Goal: Information Seeking & Learning: Learn about a topic

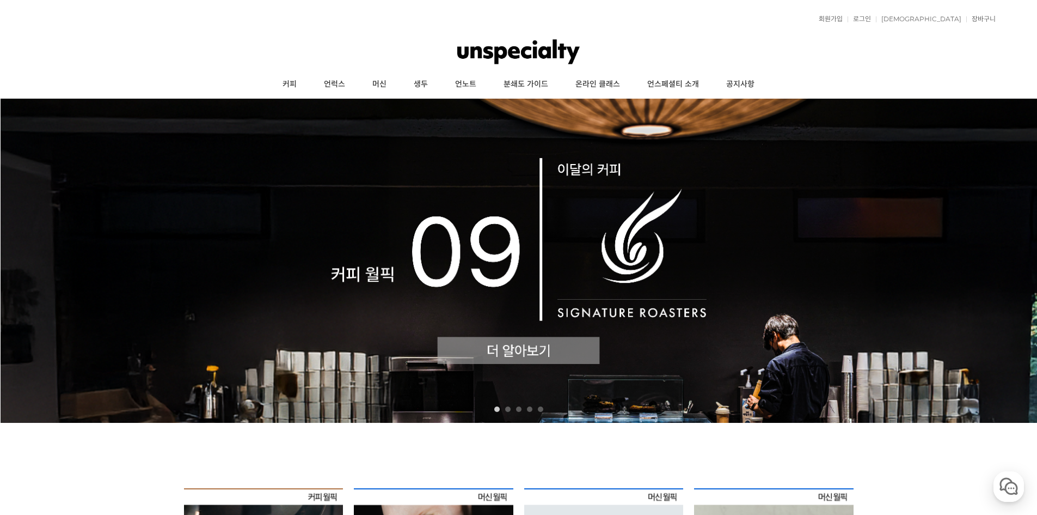
scroll to position [272, 0]
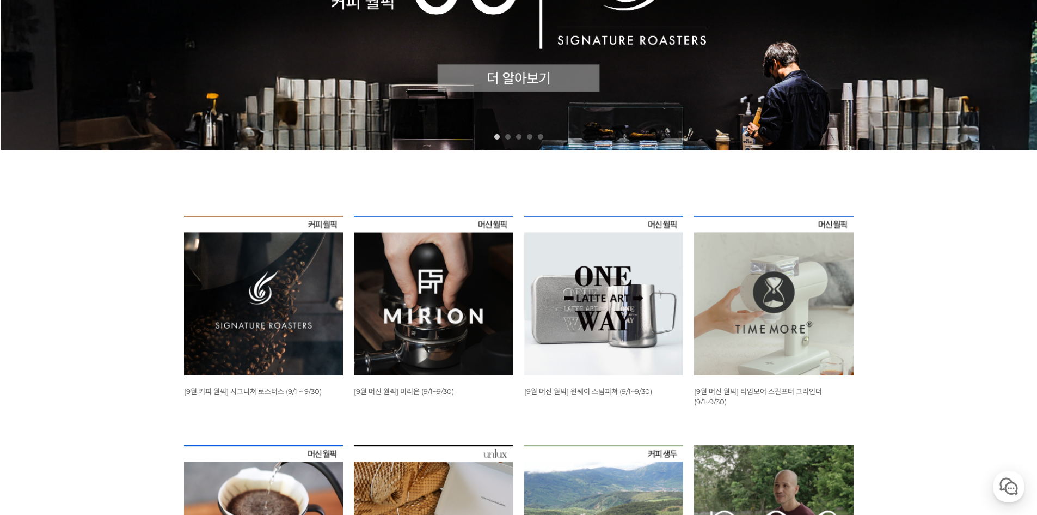
click at [295, 296] on img at bounding box center [264, 296] width 160 height 160
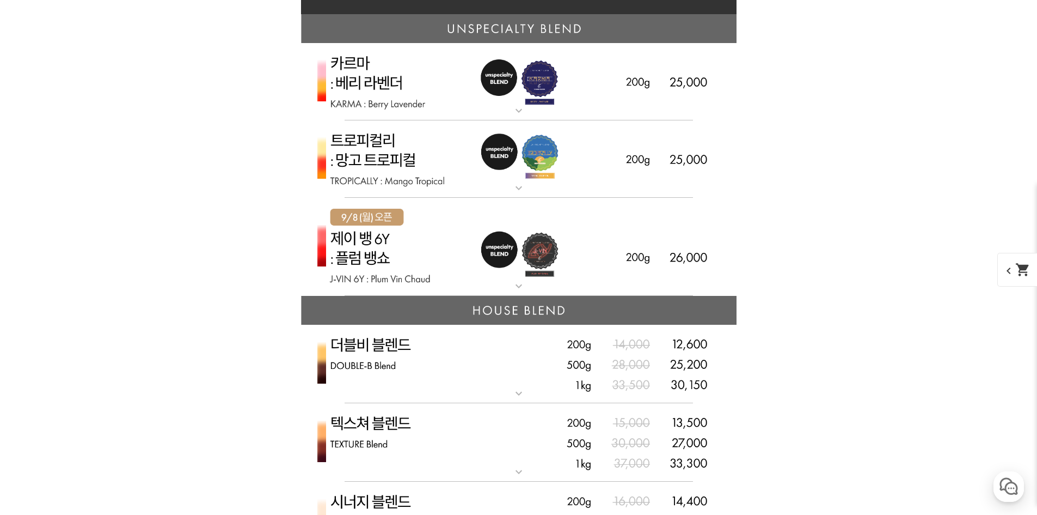
scroll to position [2694, 0]
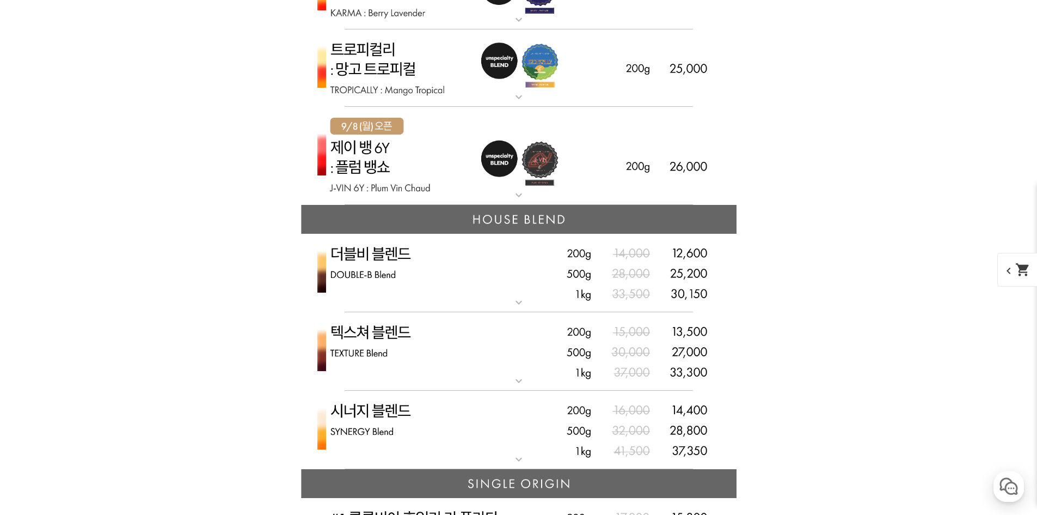
click at [632, 175] on img at bounding box center [519, 156] width 436 height 99
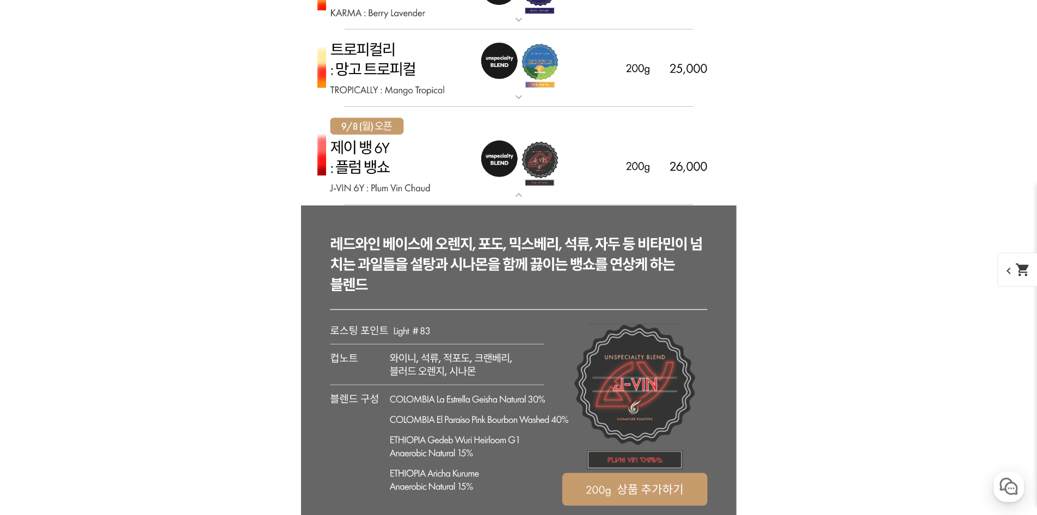
click at [630, 181] on img at bounding box center [519, 156] width 436 height 99
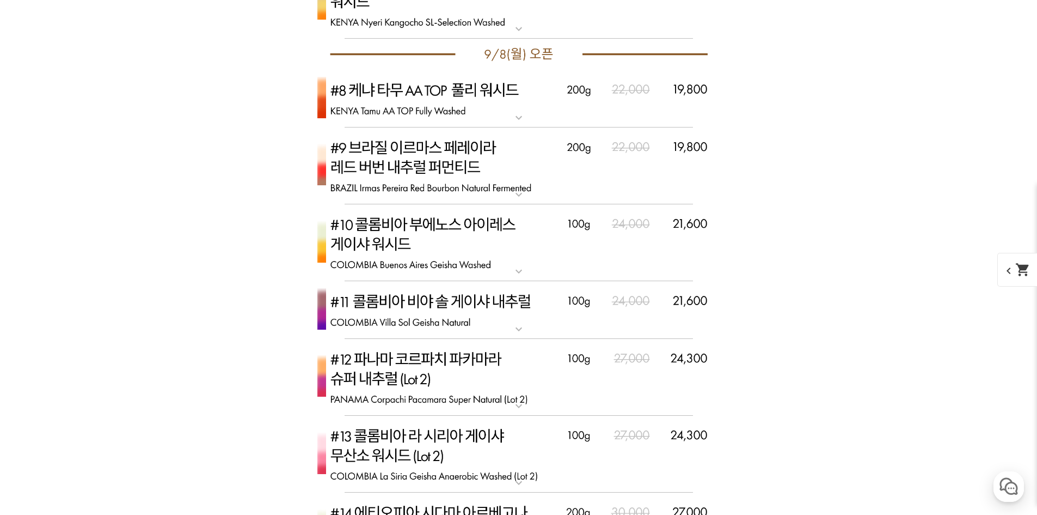
scroll to position [3784, 0]
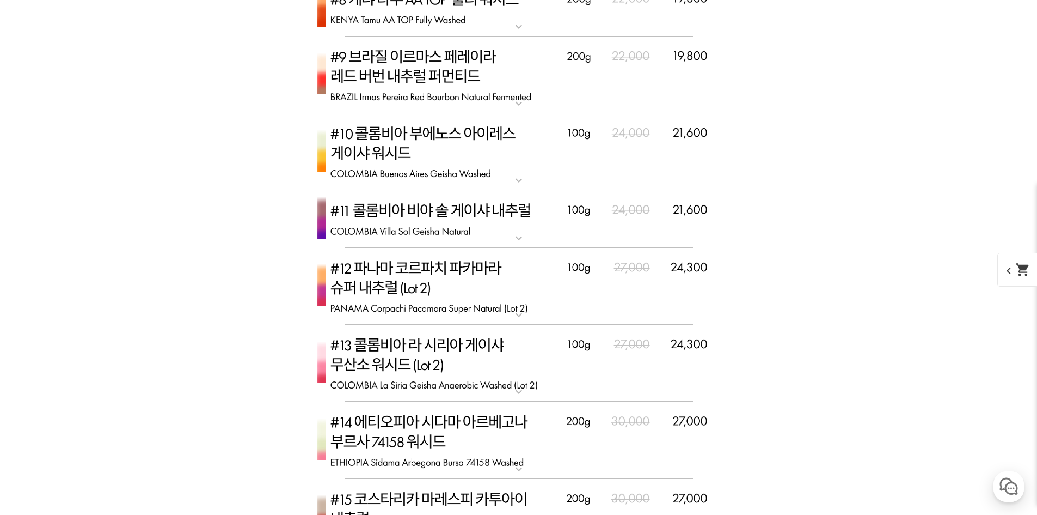
click at [612, 224] on img at bounding box center [519, 219] width 436 height 58
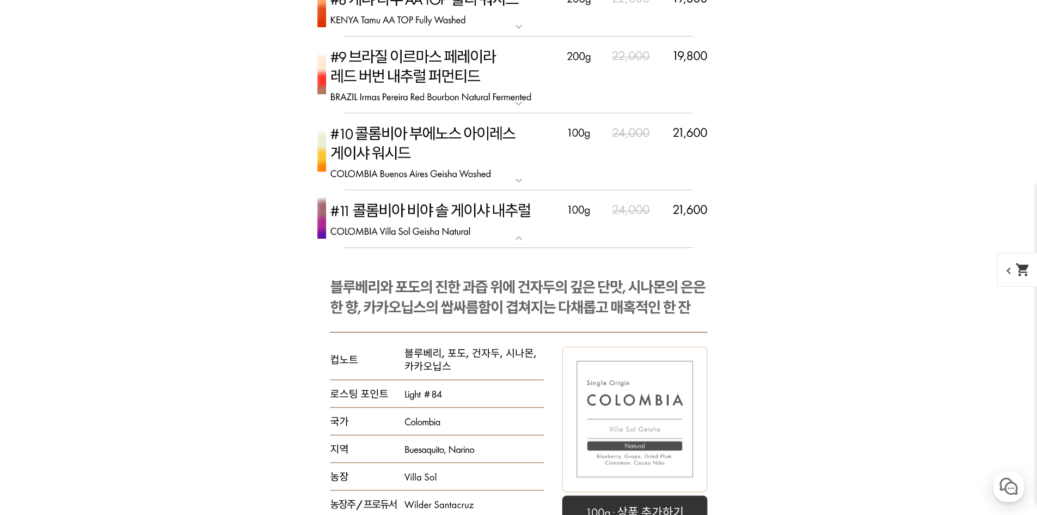
click at [615, 222] on img at bounding box center [519, 219] width 436 height 58
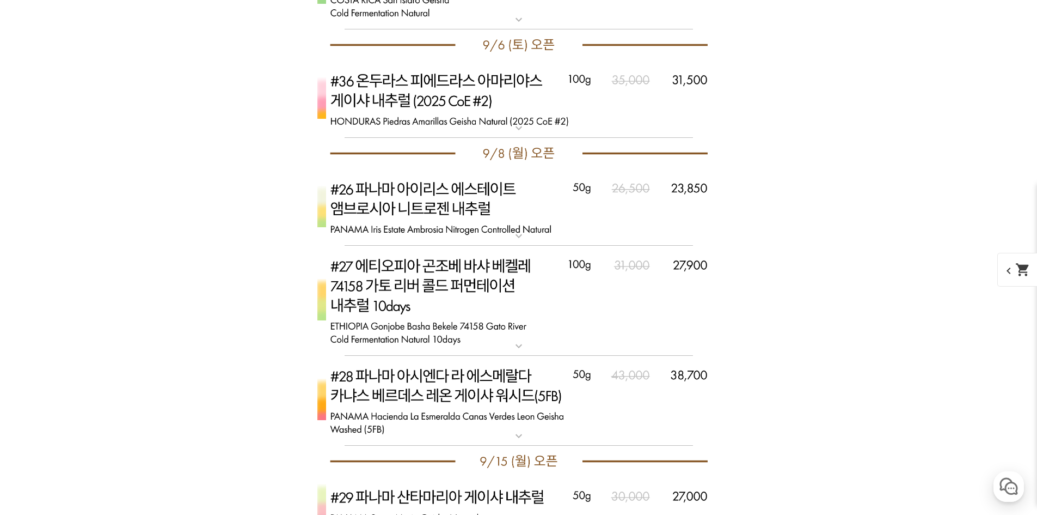
scroll to position [4964, 0]
